Goal: Transaction & Acquisition: Purchase product/service

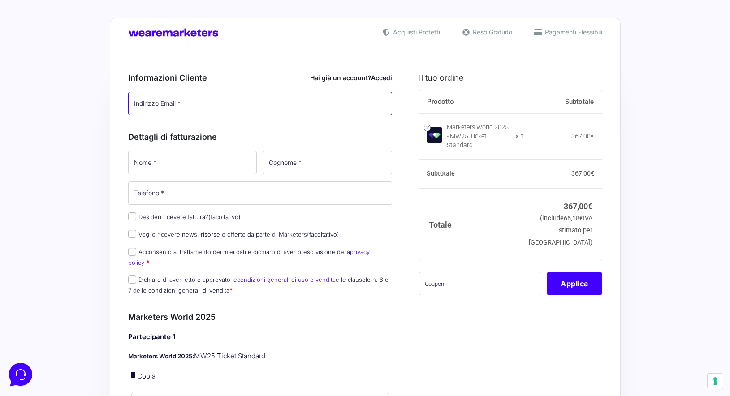
click at [201, 102] on input "Indirizzo Email *" at bounding box center [260, 103] width 264 height 23
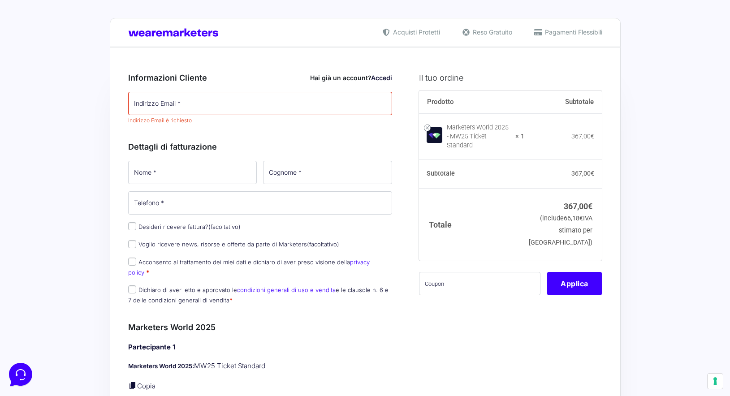
click at [253, 63] on div "Informazioni Cliente Hai già un account? Accedi Indirizzo Email * Indirizzo Ema…" at bounding box center [260, 96] width 264 height 69
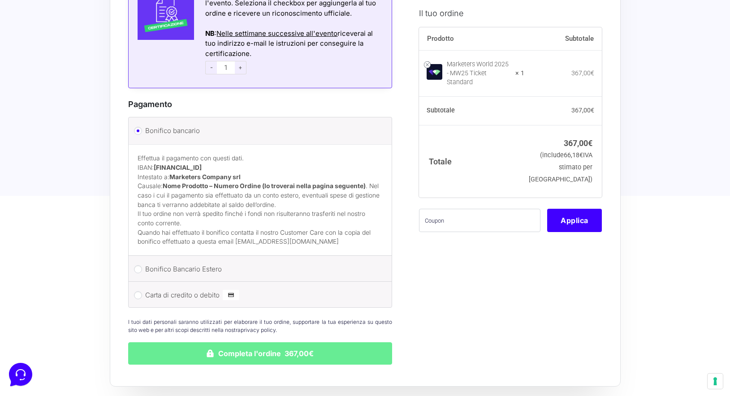
scroll to position [777, 0]
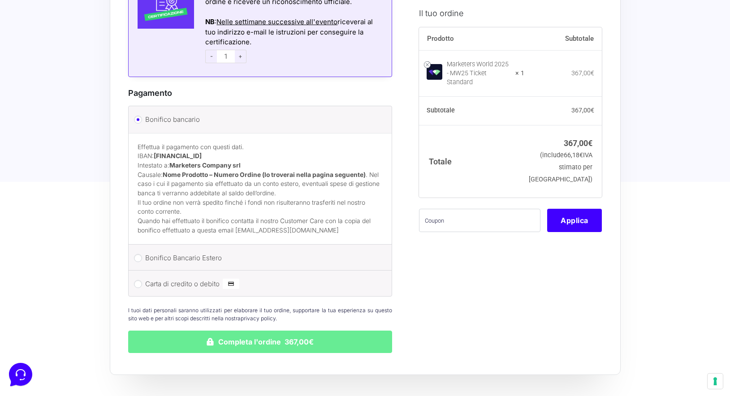
click at [139, 271] on li "Carta di credito o debito Ricorda informazioni di pagamento per gli ordini futu…" at bounding box center [261, 284] width 264 height 26
click at [136, 280] on input "Carta di credito o debito" at bounding box center [138, 284] width 8 height 8
radio input "true"
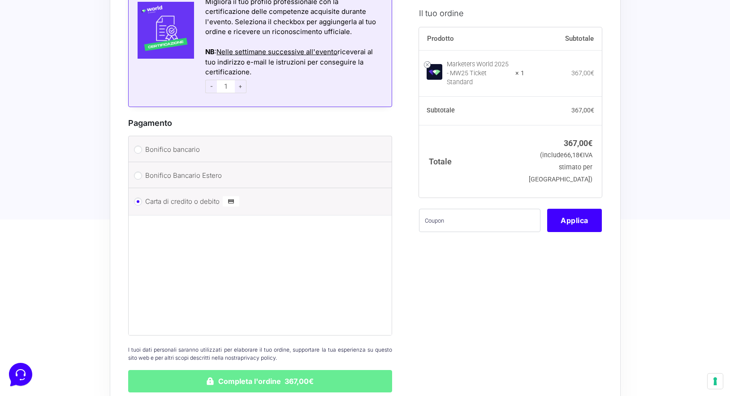
scroll to position [732, 0]
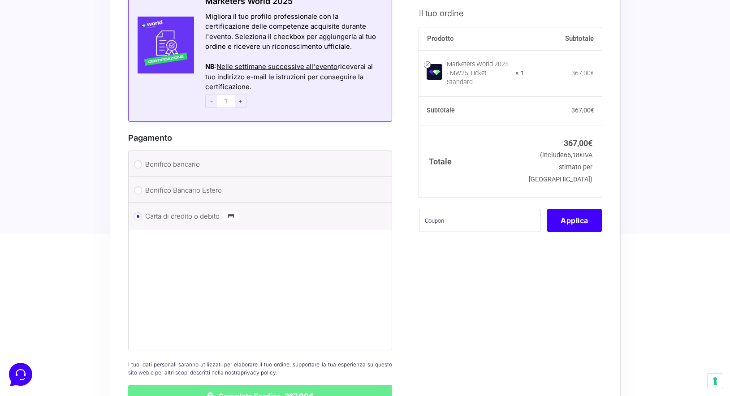
click at [139, 160] on input "Bonifico bancario" at bounding box center [138, 164] width 8 height 8
radio input "true"
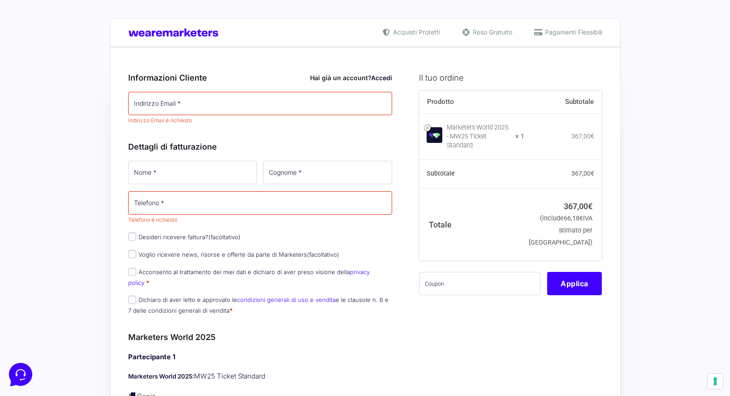
scroll to position [0, 0]
click at [194, 109] on input "Indirizzo Email *" at bounding box center [260, 103] width 264 height 23
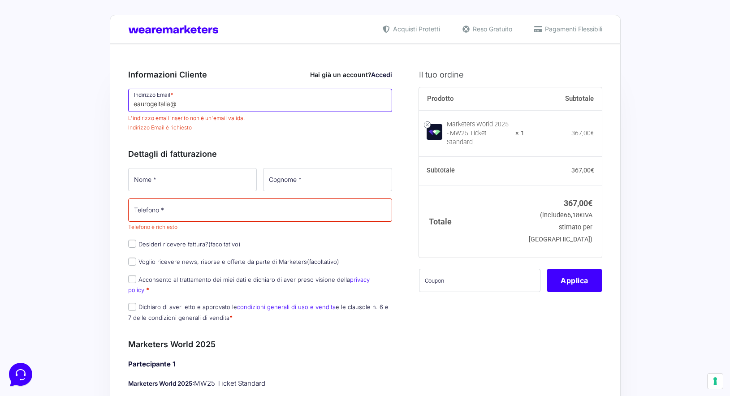
scroll to position [10, 0]
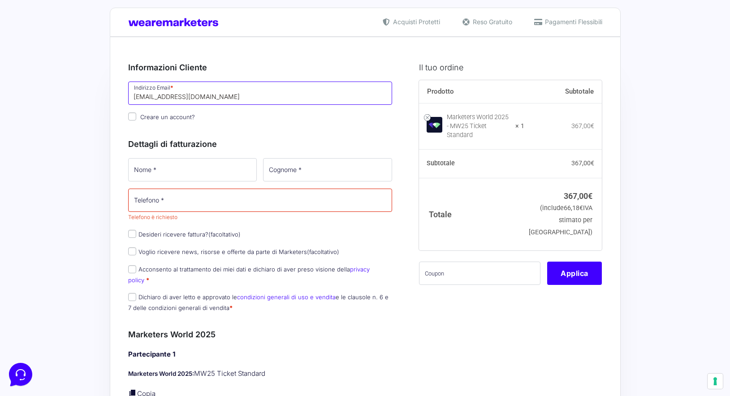
click at [157, 98] on input "[EMAIL_ADDRESS][DOMAIN_NAME]" at bounding box center [260, 93] width 264 height 23
click at [217, 97] on input "[EMAIL_ADDRESS][DOMAIN_NAME]" at bounding box center [260, 93] width 264 height 23
drag, startPoint x: 222, startPoint y: 100, endPoint x: 113, endPoint y: 101, distance: 108.9
drag, startPoint x: 216, startPoint y: 99, endPoint x: 131, endPoint y: 96, distance: 84.8
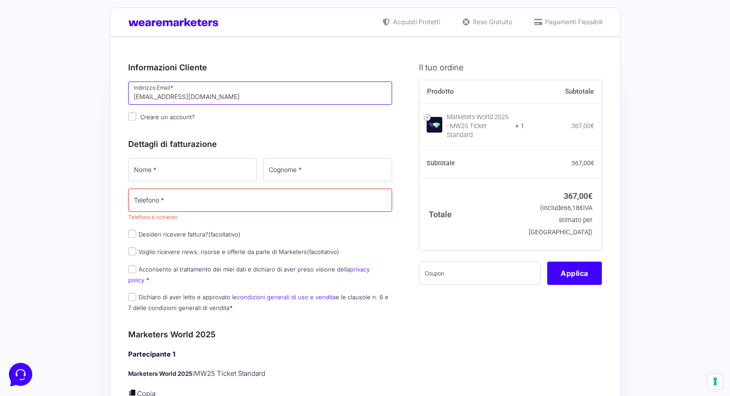
click at [131, 96] on input "[EMAIL_ADDRESS][DOMAIN_NAME]" at bounding box center [260, 93] width 264 height 23
paste input "u"
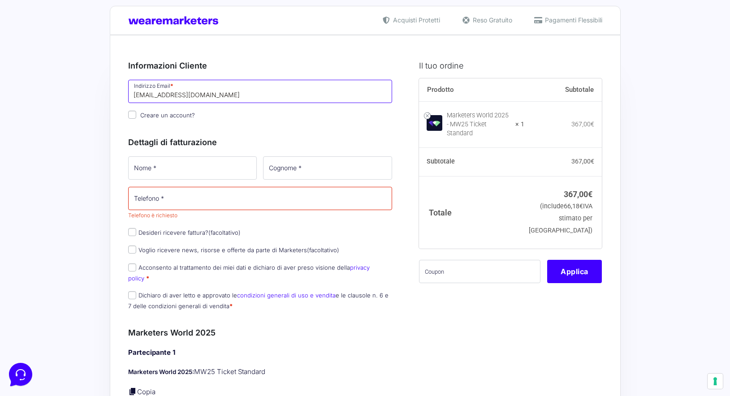
type input "[EMAIL_ADDRESS][DOMAIN_NAME]"
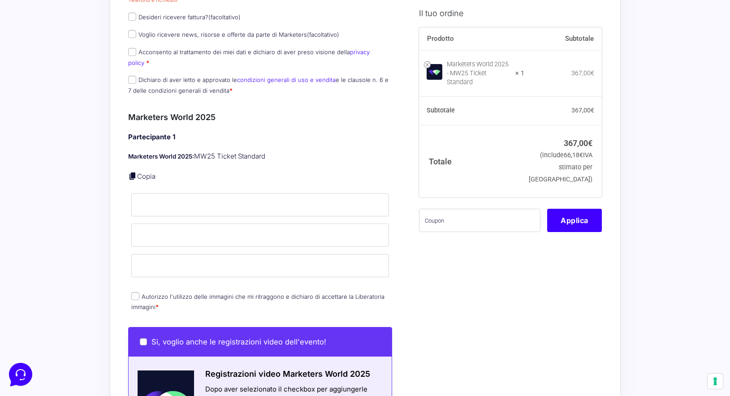
scroll to position [248, 0]
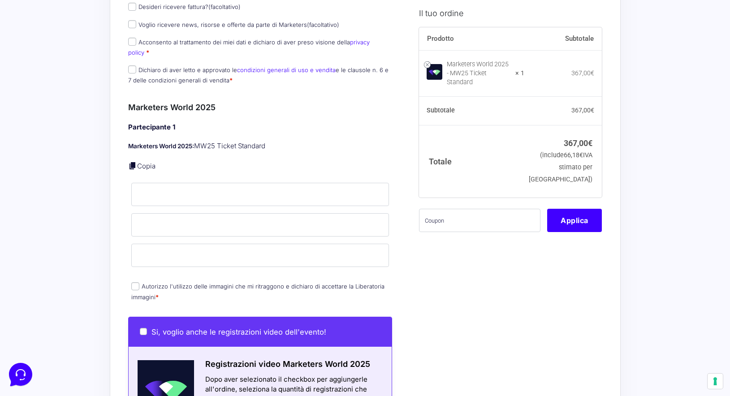
click at [133, 146] on div "Partecipante 1 Marketers World 2025: MW25 Ticket Standard Copia Nome * Cognome …" at bounding box center [260, 212] width 264 height 181
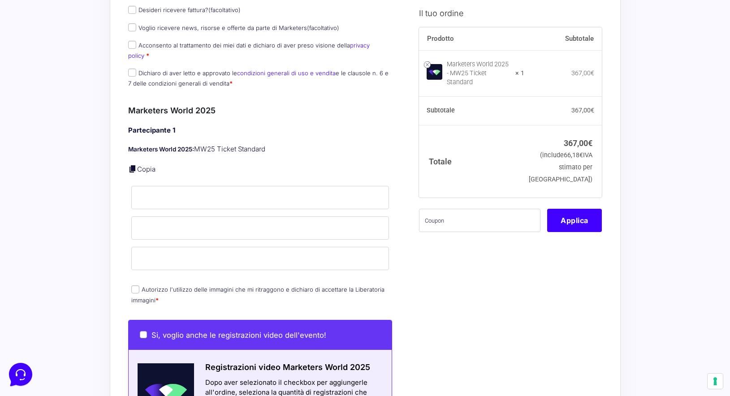
click at [135, 286] on input "Autorizzo l'utilizzo delle immagini che mi ritraggono e dichiaro di accettare l…" at bounding box center [135, 290] width 8 height 8
checkbox input "true"
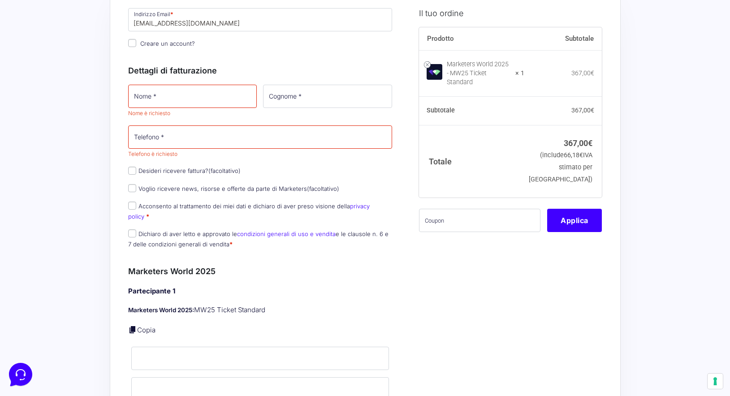
scroll to position [80, 0]
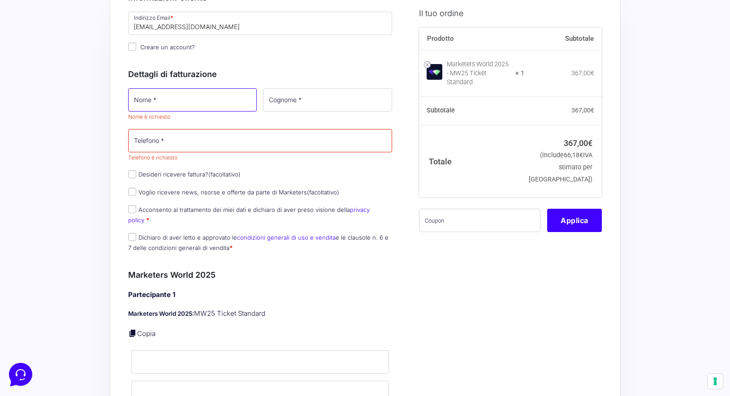
click at [169, 94] on input "Nome *" at bounding box center [192, 99] width 129 height 23
type input "EAU RI^OUGE"
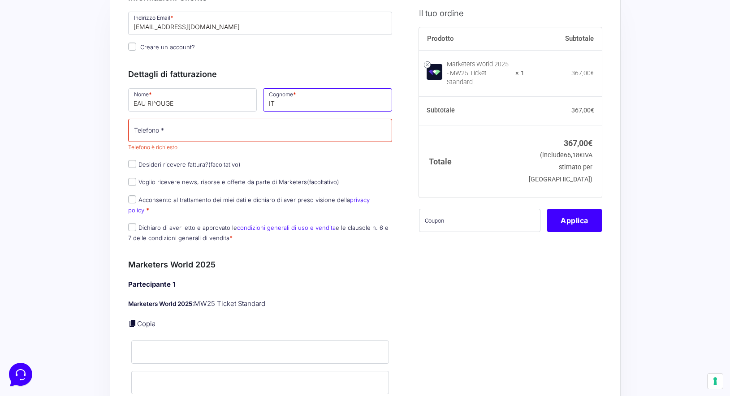
type input "I"
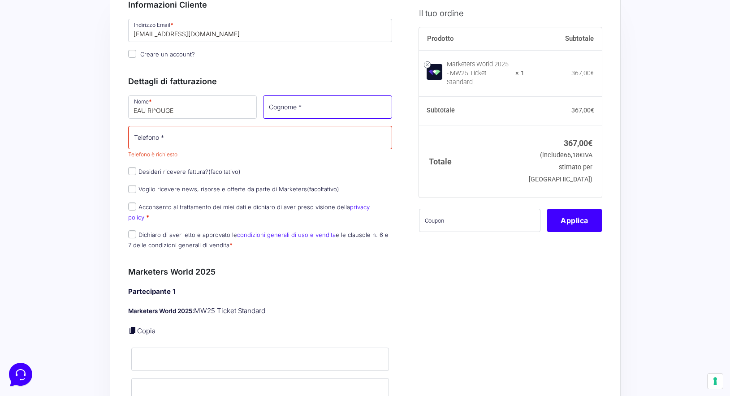
scroll to position [73, 0]
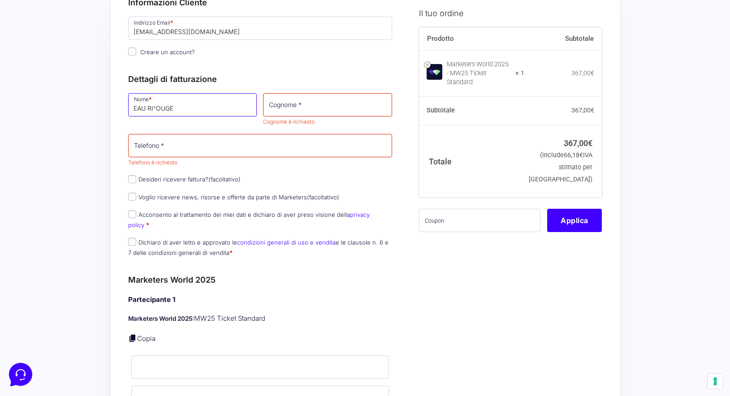
click at [156, 112] on input "EAU RI^OUGE" at bounding box center [192, 104] width 129 height 23
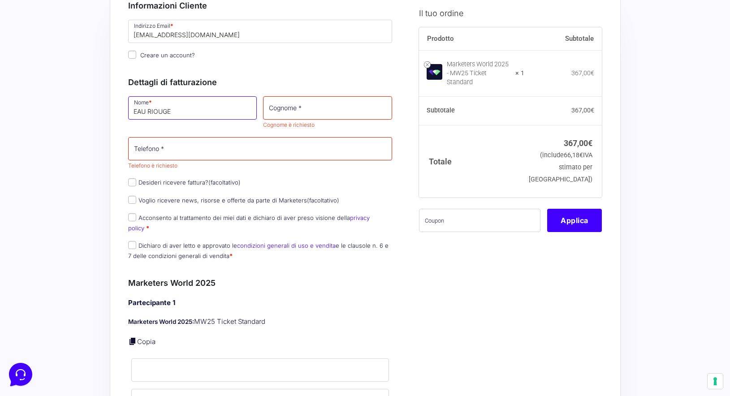
scroll to position [68, 0]
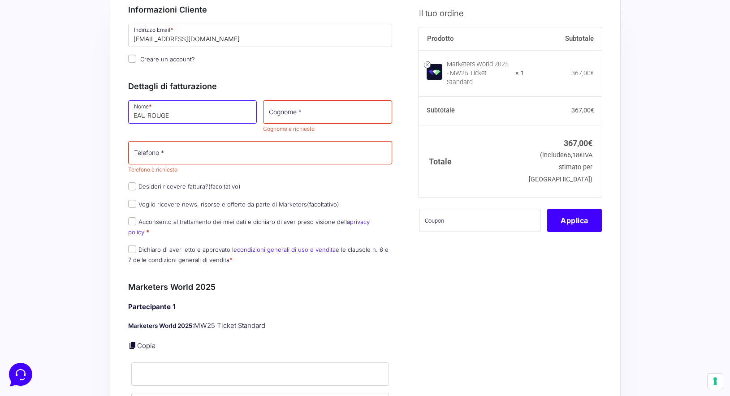
type input "EAU ROUGE"
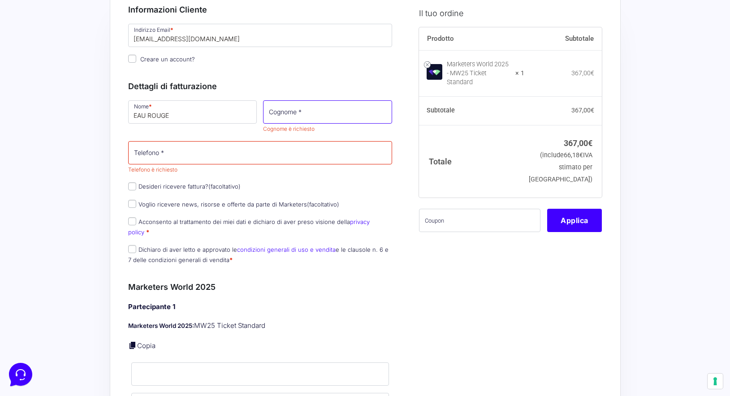
click at [272, 113] on input "Cognome *" at bounding box center [327, 111] width 129 height 23
type input "[GEOGRAPHIC_DATA]"
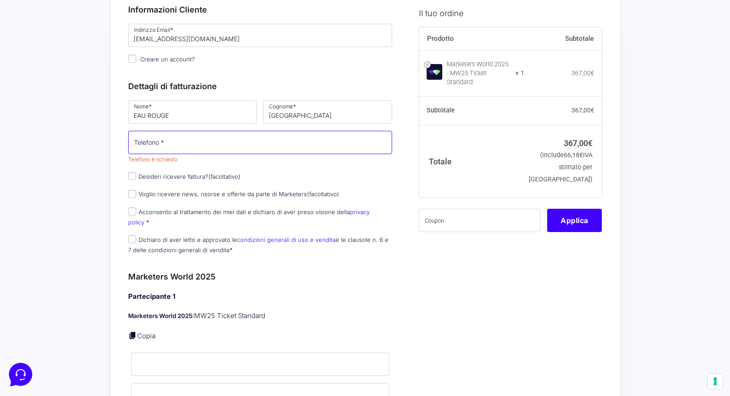
click at [203, 145] on input "Telefono *" at bounding box center [260, 142] width 264 height 23
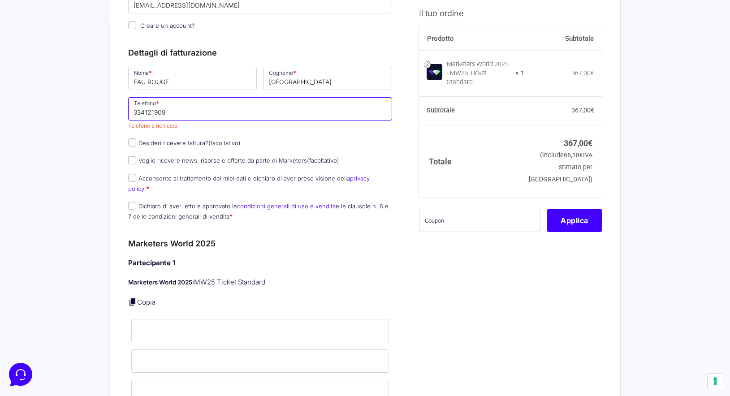
scroll to position [68, 0]
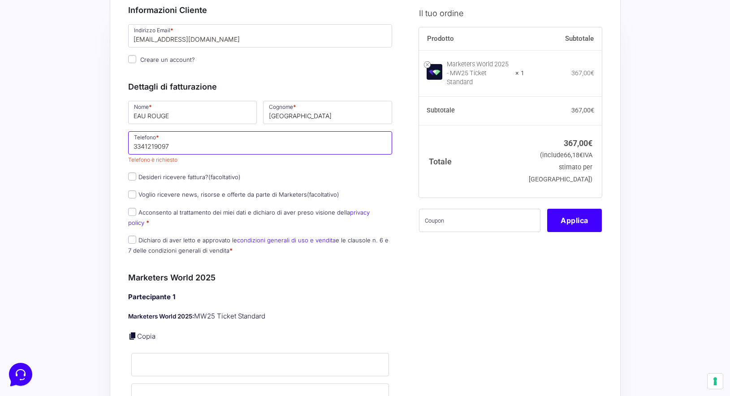
type input "3341219097"
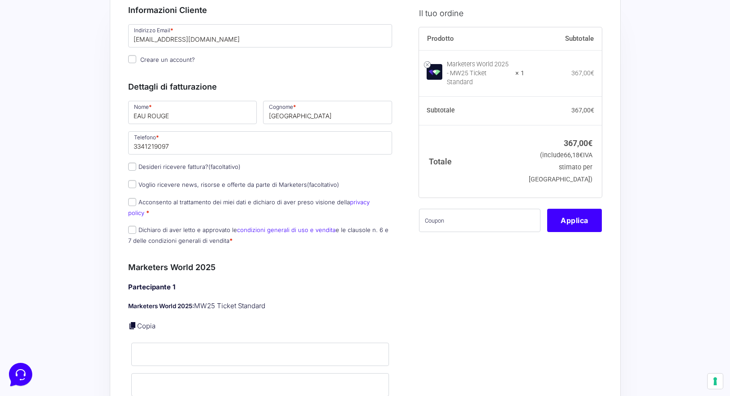
click at [362, 180] on div "Nome * EAU ROUGE Cognome * ITALIA Telefono * [PHONE_NUMBER] Desideri ricevere f…" at bounding box center [260, 176] width 271 height 152
click at [132, 165] on input "Desideri ricevere fattura? (facoltativo)" at bounding box center [132, 167] width 8 height 8
checkbox input "true"
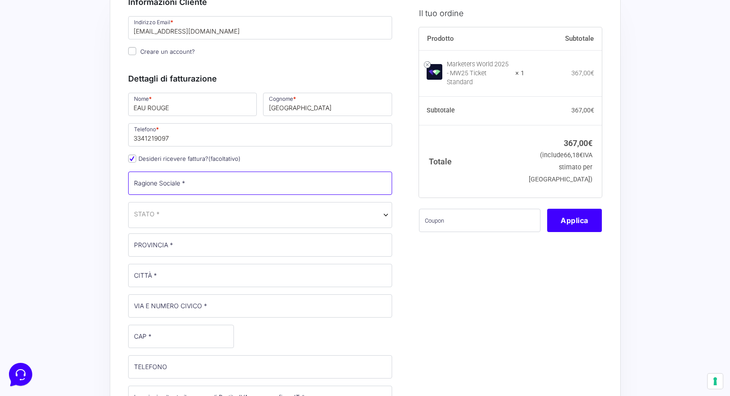
scroll to position [76, 0]
type input "EAU ROUGE ITALIA SRL"
click at [168, 217] on span "STATO *" at bounding box center [260, 213] width 253 height 9
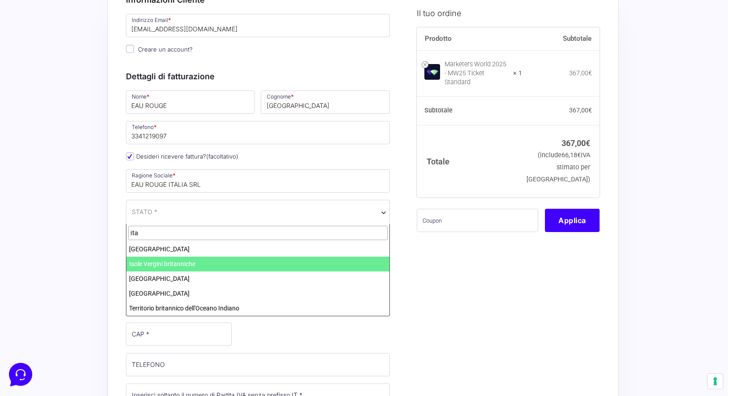
scroll to position [78, 3]
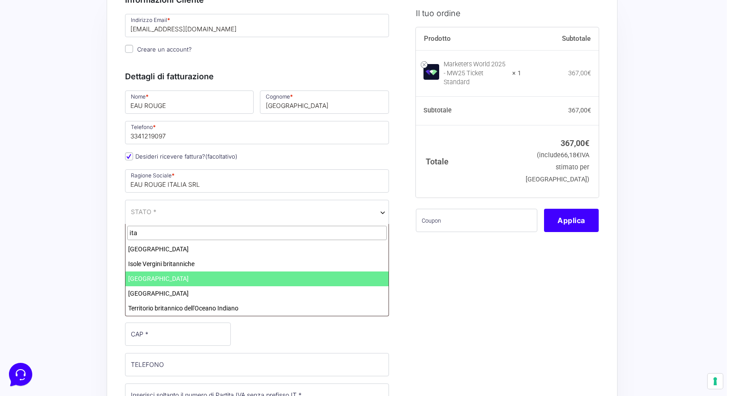
type input "ita"
select select "IT"
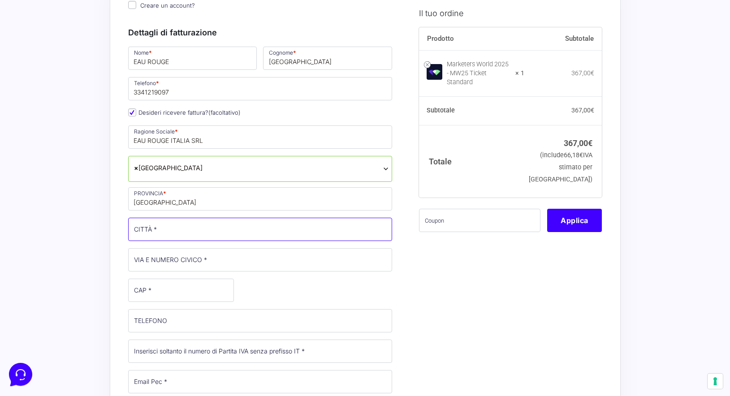
scroll to position [139, 0]
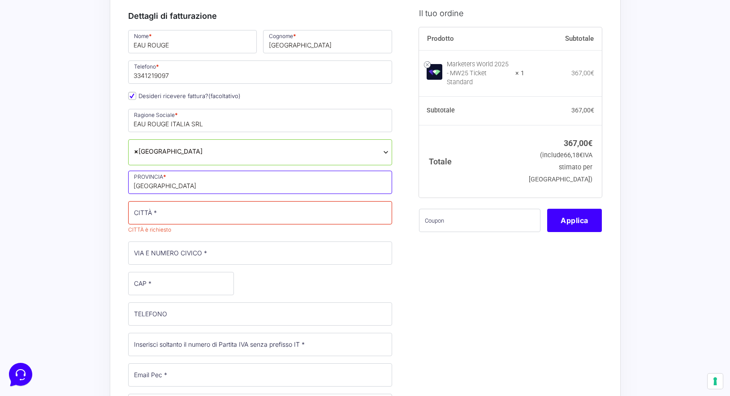
drag, startPoint x: 157, startPoint y: 185, endPoint x: 112, endPoint y: 185, distance: 44.8
type input "[GEOGRAPHIC_DATA]"
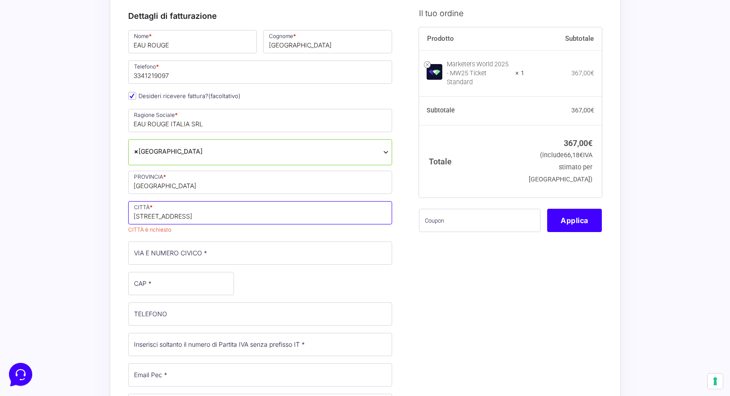
type input "[STREET_ADDRESS]"
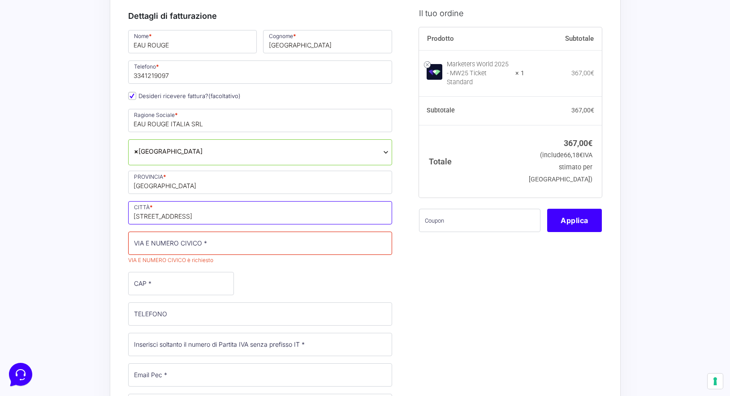
drag, startPoint x: 173, startPoint y: 218, endPoint x: 155, endPoint y: 219, distance: 18.4
drag, startPoint x: 155, startPoint y: 219, endPoint x: 150, endPoint y: 248, distance: 29.5
click at [150, 249] on div "Nome * EAU ROUGE Cognome * ITALIA Telefono * [PHONE_NUMBER] Desideri ricevere f…" at bounding box center [260, 263] width 271 height 468
paste input "[STREET_ADDRESS]"
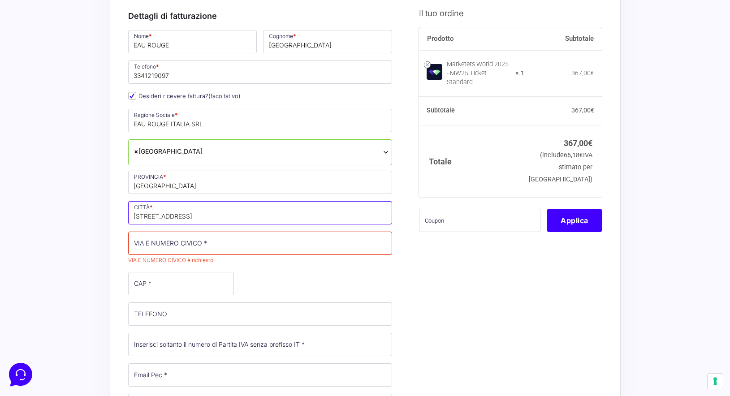
click at [171, 217] on input "[STREET_ADDRESS]" at bounding box center [260, 212] width 264 height 23
drag, startPoint x: 184, startPoint y: 217, endPoint x: 95, endPoint y: 217, distance: 89.2
type input "[GEOGRAPHIC_DATA]"
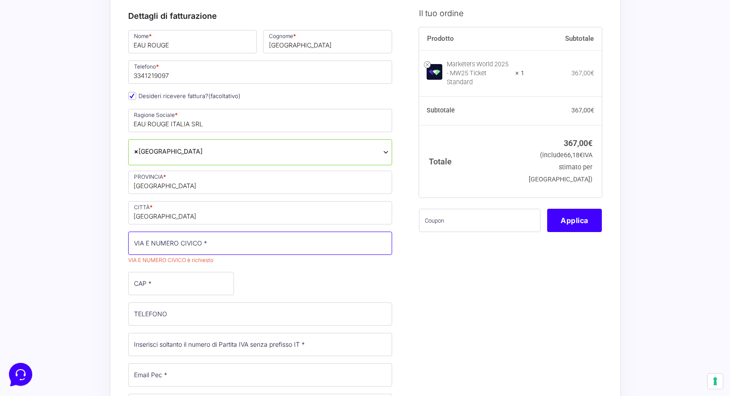
paste input "[STREET_ADDRESS]"
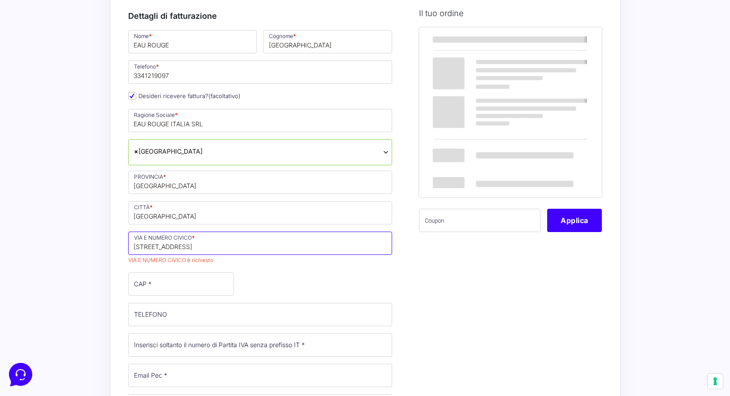
type input "[STREET_ADDRESS]"
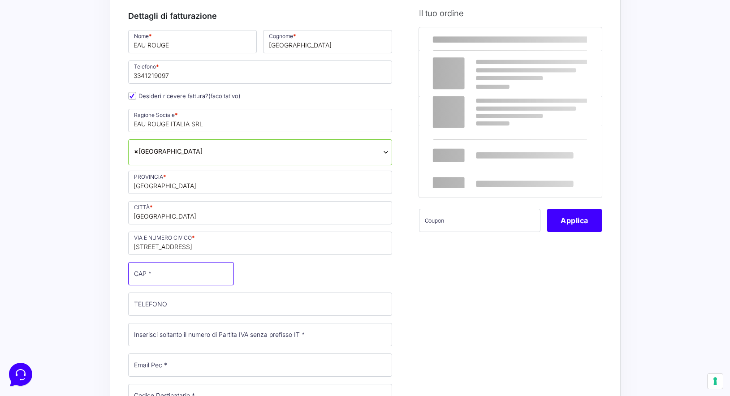
click at [177, 286] on p "CAP *" at bounding box center [181, 274] width 112 height 26
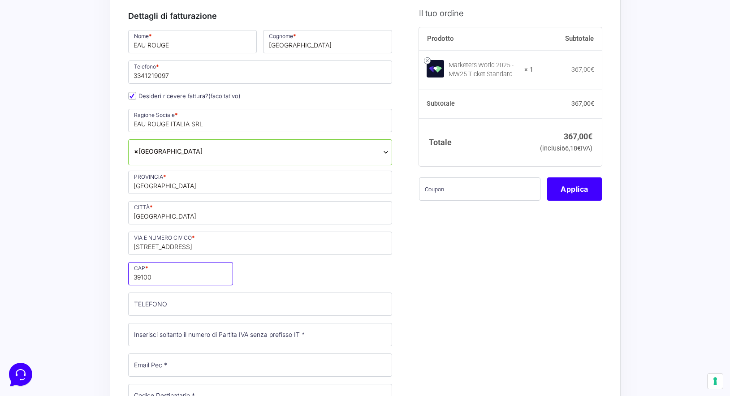
type input "39100"
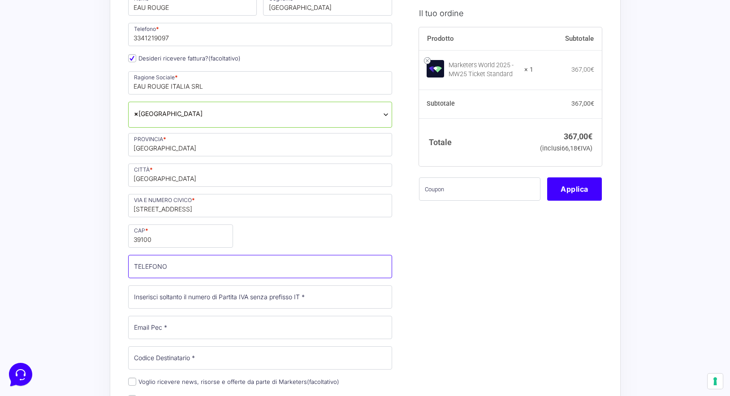
scroll to position [206, 0]
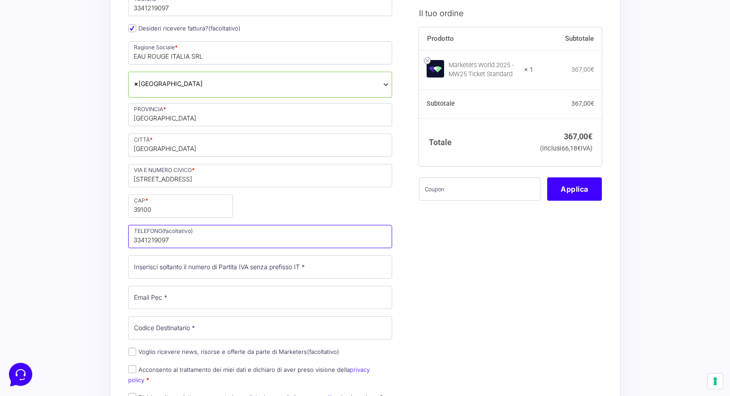
type input "3341219097"
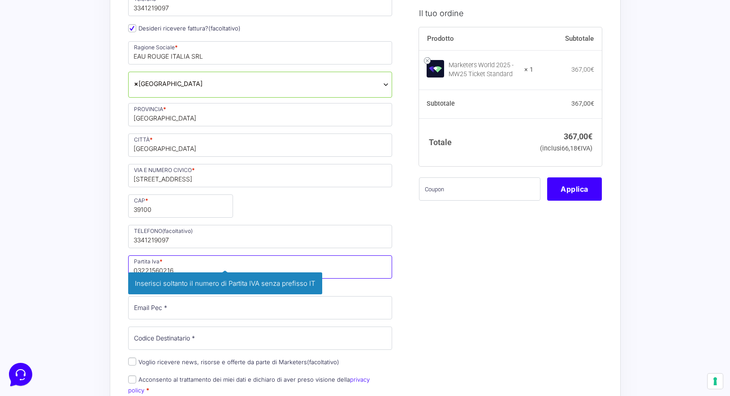
type input "03221560216"
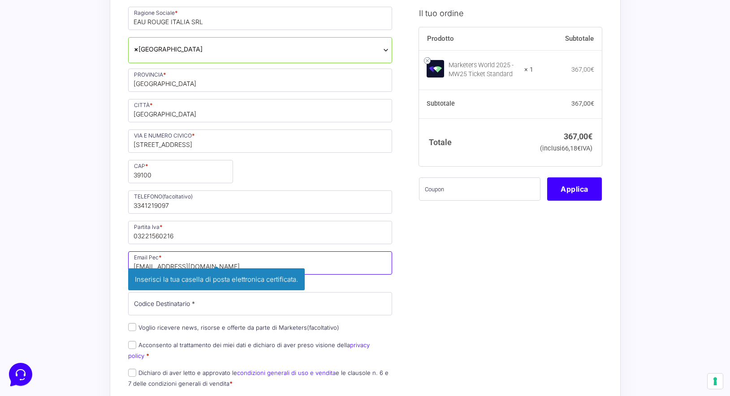
scroll to position [241, 0]
type input "[EMAIL_ADDRESS][DOMAIN_NAME]"
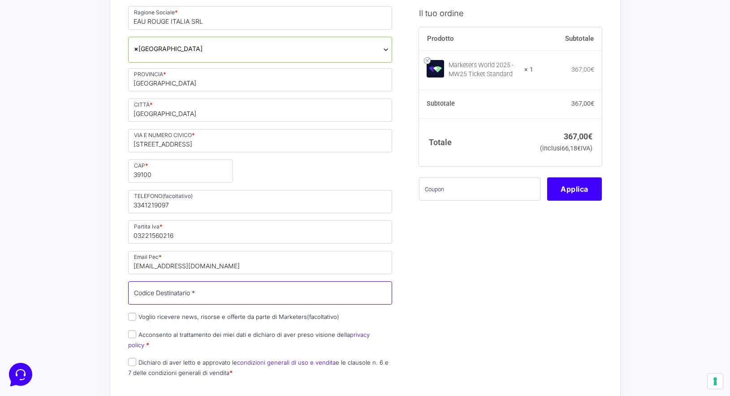
click at [228, 296] on input "Codice Destinatario *" at bounding box center [260, 292] width 264 height 23
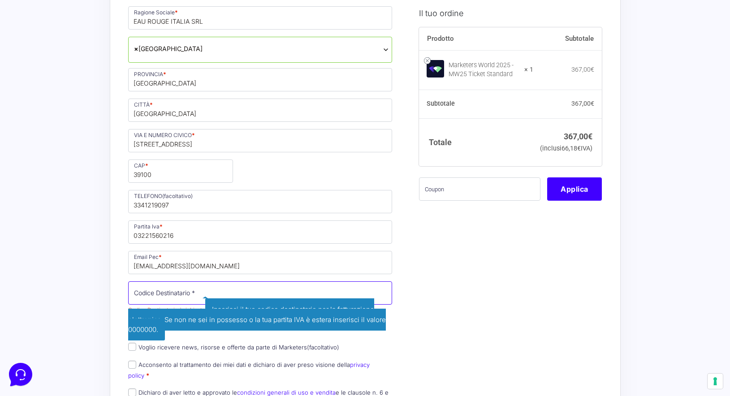
paste input "5RUO82D"
type input "5RUO82D"
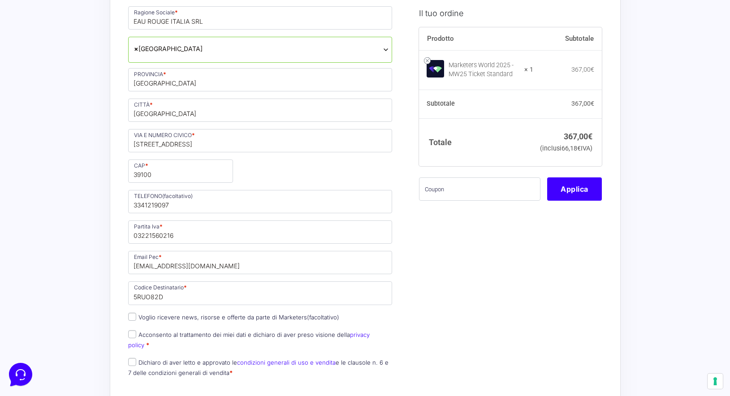
click at [128, 333] on input "Acconsento al trattamento dei miei dati e dichiaro di aver preso visione della …" at bounding box center [132, 334] width 8 height 8
checkbox input "true"
click at [133, 345] on div "Nome * EAU ROUGE Cognome * ITALIA Telefono * [PHONE_NUMBER] Desideri ricevere f…" at bounding box center [260, 155] width 271 height 458
drag, startPoint x: 134, startPoint y: 319, endPoint x: 134, endPoint y: 330, distance: 11.2
click at [134, 319] on input "Voglio ricevere news, risorse e offerte da parte di Marketers (facoltativo)" at bounding box center [132, 317] width 8 height 8
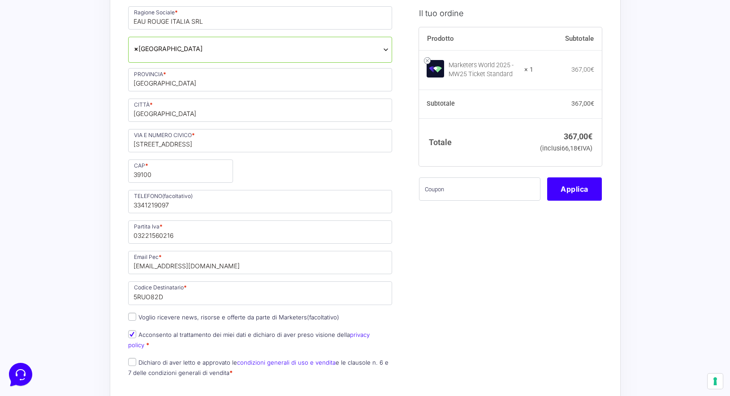
checkbox input "true"
drag, startPoint x: 134, startPoint y: 354, endPoint x: 142, endPoint y: 354, distance: 7.2
click at [135, 358] on input "Dichiaro di aver letto e approvato le condizioni generali di uso e vendita e le…" at bounding box center [132, 362] width 8 height 8
checkbox input "true"
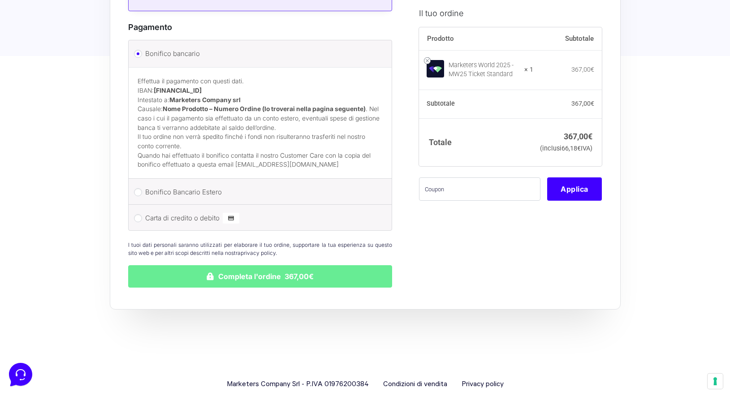
scroll to position [1146, 0]
click at [287, 266] on button "Completa l'ordine 367,00€" at bounding box center [260, 277] width 264 height 22
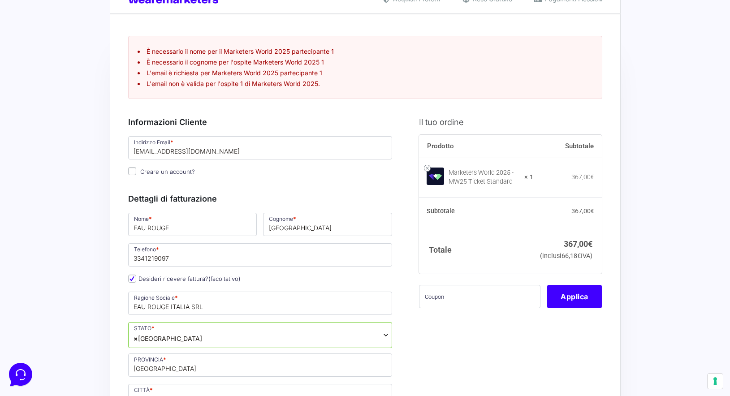
scroll to position [32, 0]
click at [199, 155] on input "[EMAIL_ADDRESS][DOMAIN_NAME]" at bounding box center [260, 148] width 264 height 23
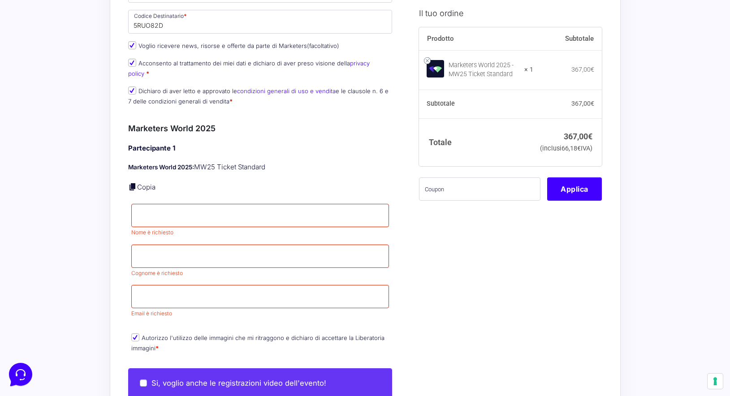
scroll to position [592, 0]
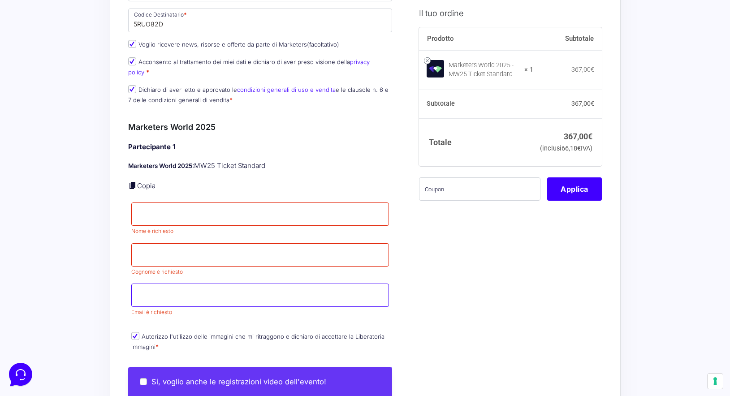
paste input "5RUO82D"
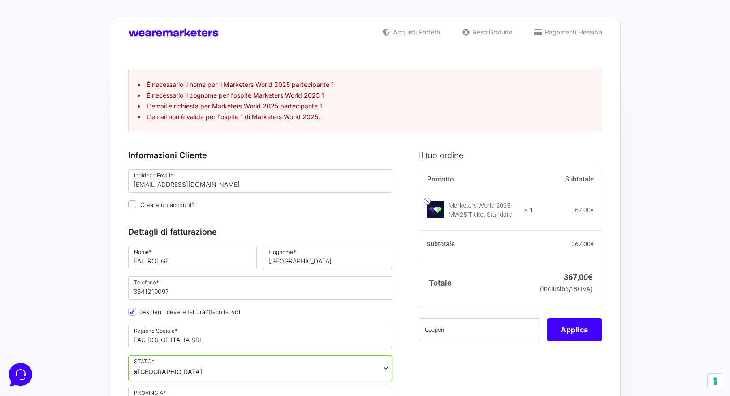
scroll to position [0, 0]
drag, startPoint x: 213, startPoint y: 185, endPoint x: 125, endPoint y: 183, distance: 88.3
click at [125, 183] on p "Indirizzo Email * [EMAIL_ADDRESS][DOMAIN_NAME]" at bounding box center [260, 181] width 271 height 26
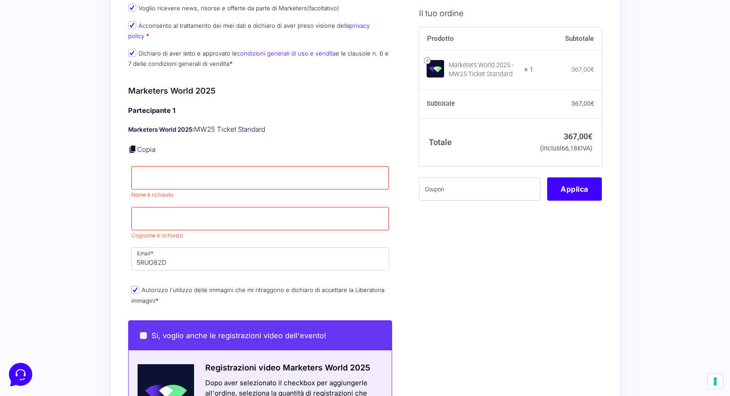
scroll to position [628, 0]
drag, startPoint x: 189, startPoint y: 242, endPoint x: 180, endPoint y: 251, distance: 12.7
click at [189, 247] on input "5RUO82D" at bounding box center [260, 258] width 258 height 23
drag, startPoint x: 177, startPoint y: 254, endPoint x: 126, endPoint y: 247, distance: 51.7
click at [121, 247] on div "Riepilogo Ordine 367,00 € Prodotto Subtotale Marketers World 2025 - MW25 Ticket…" at bounding box center [365, 172] width 511 height 1507
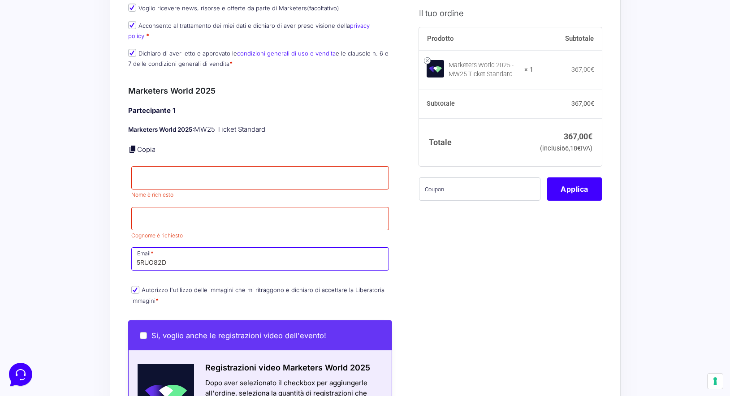
paste input "[EMAIL_ADDRESS][DOMAIN_NAME]"
type input "[EMAIL_ADDRESS][DOMAIN_NAME]"
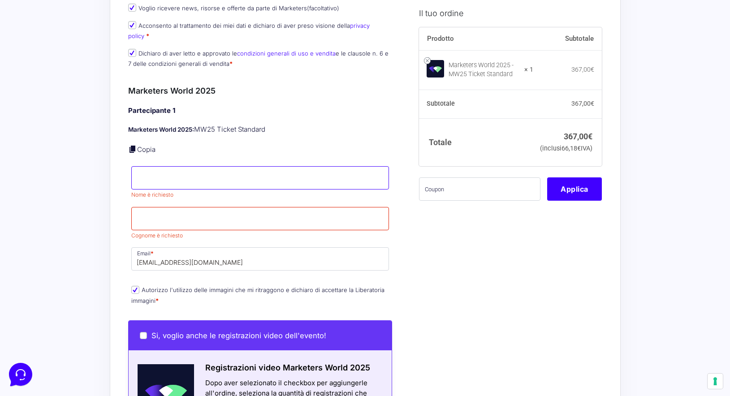
click at [175, 166] on input "Nome *" at bounding box center [260, 177] width 258 height 23
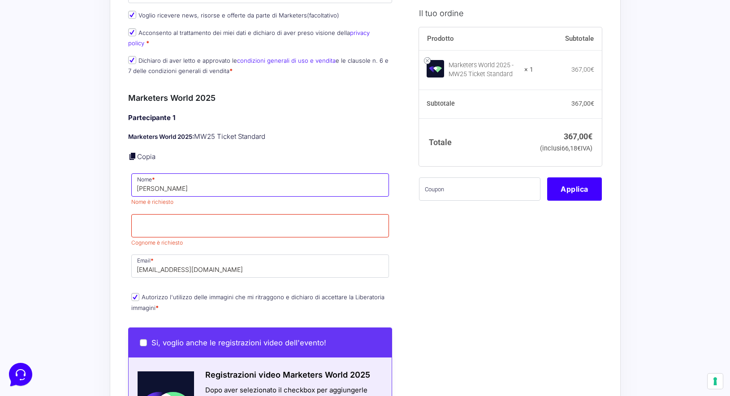
type input "[PERSON_NAME]"
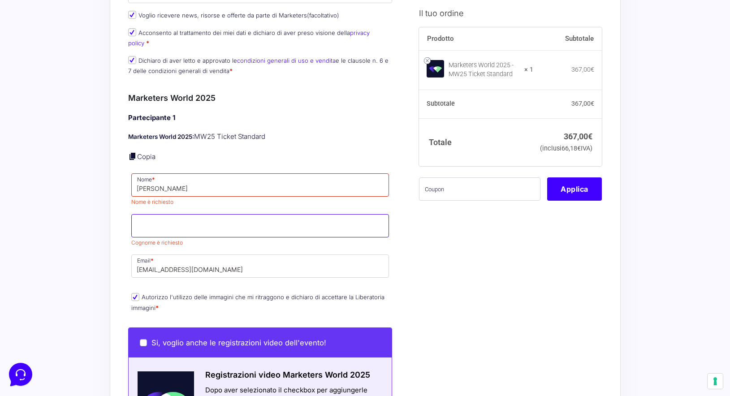
scroll to position [623, 0]
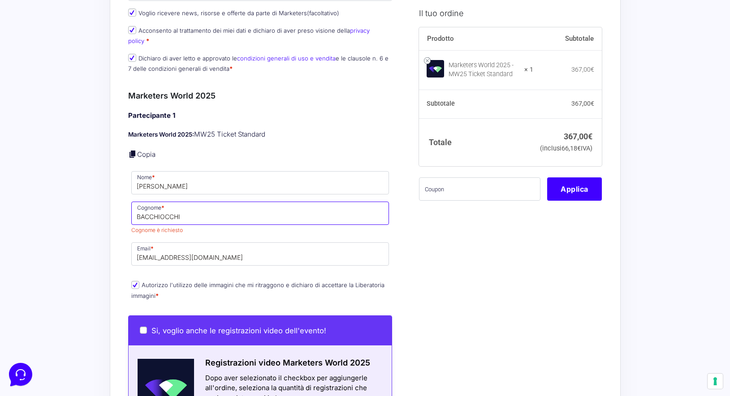
type input "BACCHIOCCHI"
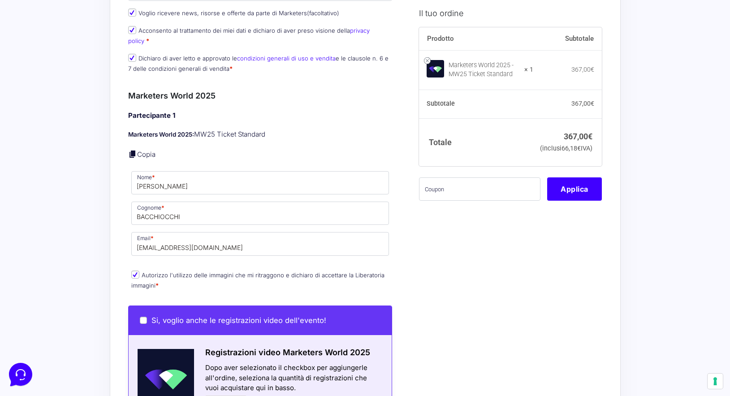
click at [298, 138] on div "Partecipante 1 Marketers World 2025: MW25 Ticket Standard Copia Nome * [PERSON_…" at bounding box center [260, 202] width 264 height 182
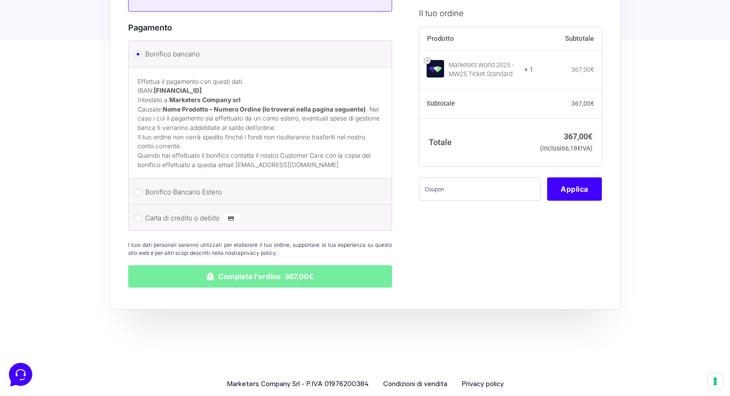
scroll to position [1223, 0]
click at [282, 266] on button "Completa l'ordine 367,00€" at bounding box center [260, 277] width 264 height 22
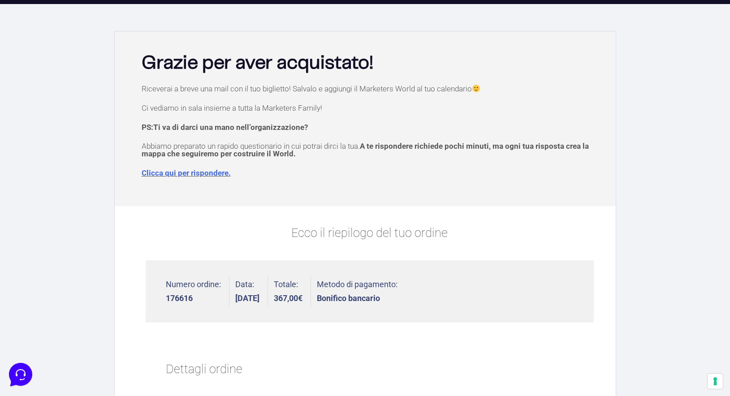
scroll to position [15, 0]
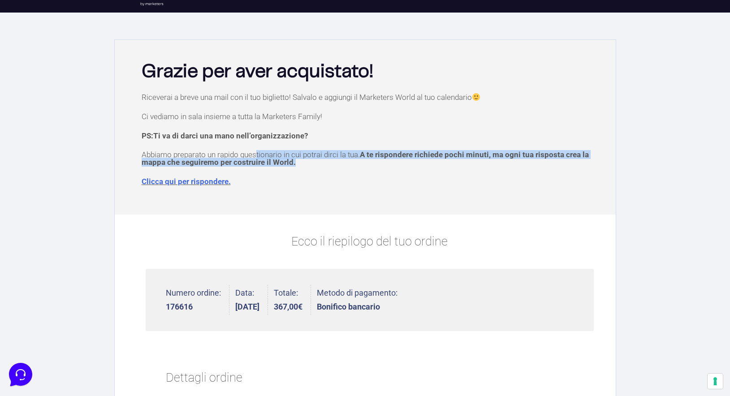
drag, startPoint x: 256, startPoint y: 156, endPoint x: 427, endPoint y: 161, distance: 170.9
click at [427, 161] on p "Abbiamo preparato un rapido questionario in cui potrai dirci la tua. A te rispo…" at bounding box center [370, 158] width 456 height 15
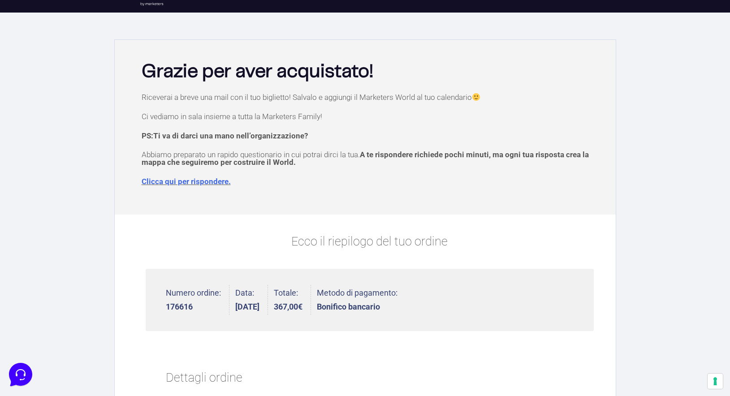
click at [378, 183] on p "Clicca qui per rispondere." at bounding box center [370, 182] width 456 height 8
drag, startPoint x: 227, startPoint y: 135, endPoint x: 408, endPoint y: 139, distance: 181.6
click at [408, 139] on p "PS: Ti va di darci una mano nell’organizzazione?" at bounding box center [370, 136] width 456 height 8
drag, startPoint x: 215, startPoint y: 91, endPoint x: 406, endPoint y: 95, distance: 190.6
click at [406, 95] on div "Grazie per aver acquistato! Riceverai a breve una mail con il tuo biglietto! Sa…" at bounding box center [365, 127] width 501 height 175
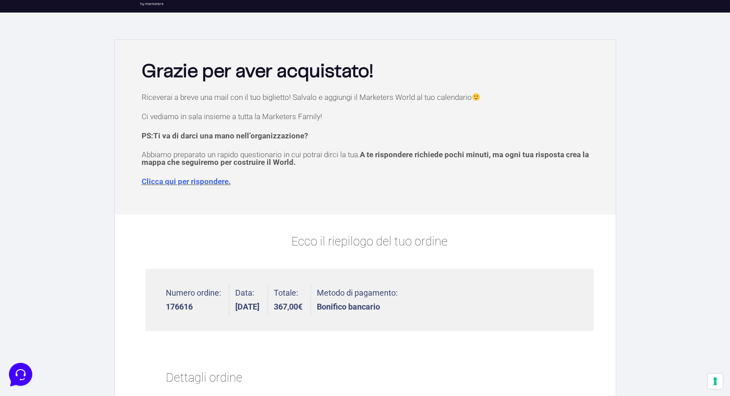
click at [395, 105] on div "Riceverai a breve una mail con il tuo biglietto! Salvalo e aggiungi il Marketer…" at bounding box center [365, 151] width 492 height 117
drag, startPoint x: 263, startPoint y: 100, endPoint x: 382, endPoint y: 98, distance: 119.7
click at [382, 98] on p "Riceverai a breve una mail con il tuo biglietto! Salvalo e aggiungi il Marketer…" at bounding box center [370, 97] width 456 height 8
click at [369, 110] on div "Riceverai a breve una mail con il tuo biglietto! Salvalo e aggiungi il Marketer…" at bounding box center [365, 151] width 492 height 117
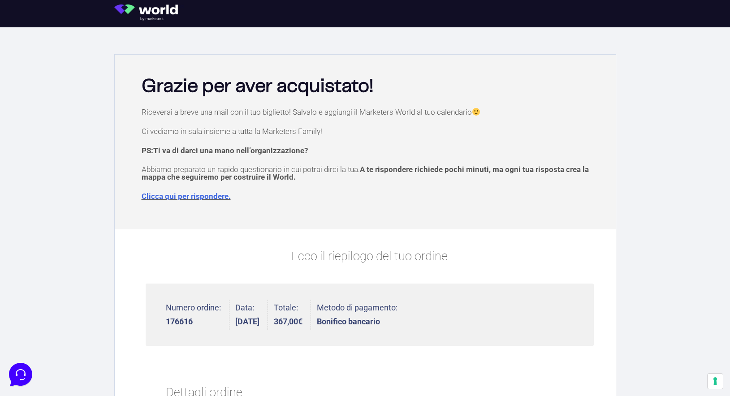
scroll to position [0, 0]
click at [341, 0] on div at bounding box center [416, 13] width 409 height 27
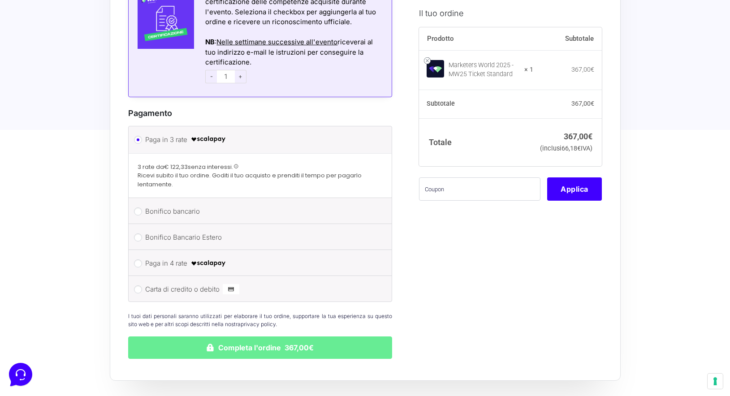
scroll to position [1093, 0]
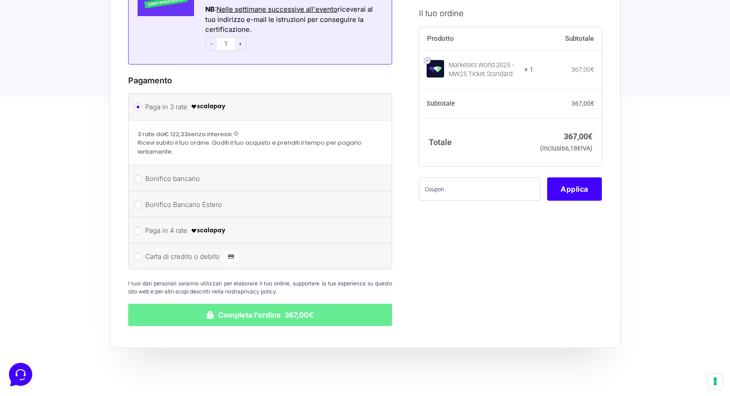
click at [140, 175] on input "Bonifico bancario" at bounding box center [138, 179] width 8 height 8
radio input "true"
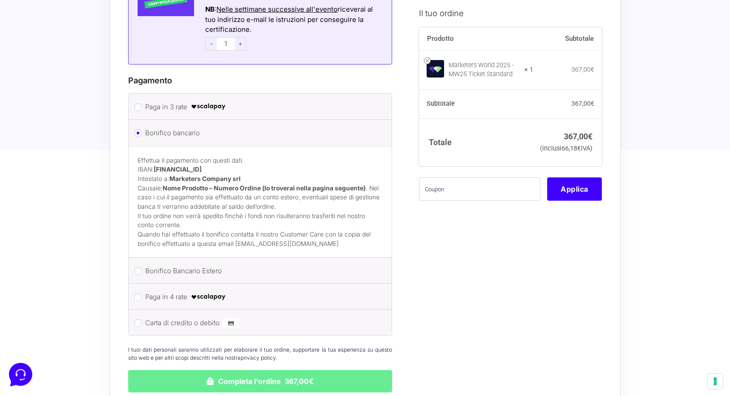
scroll to position [0, 0]
